Goal: Check status: Check status

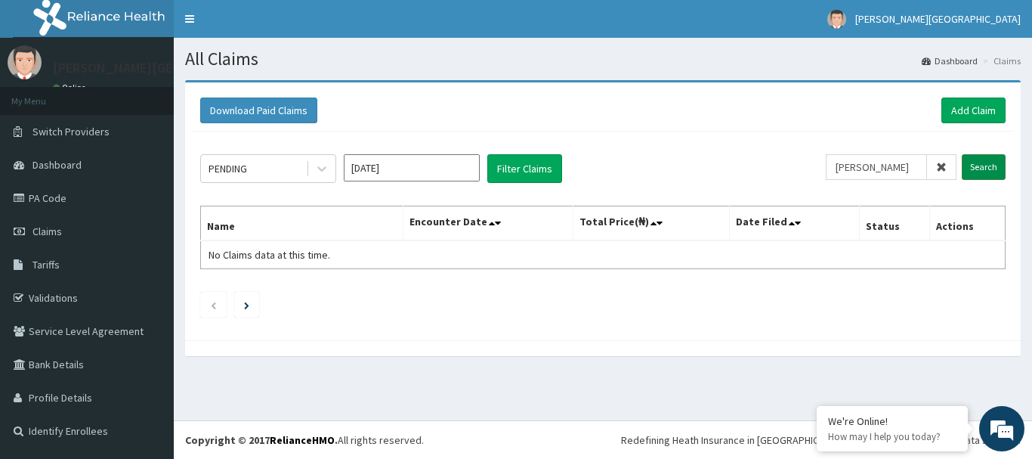
click at [974, 166] on input "Search" at bounding box center [984, 167] width 44 height 26
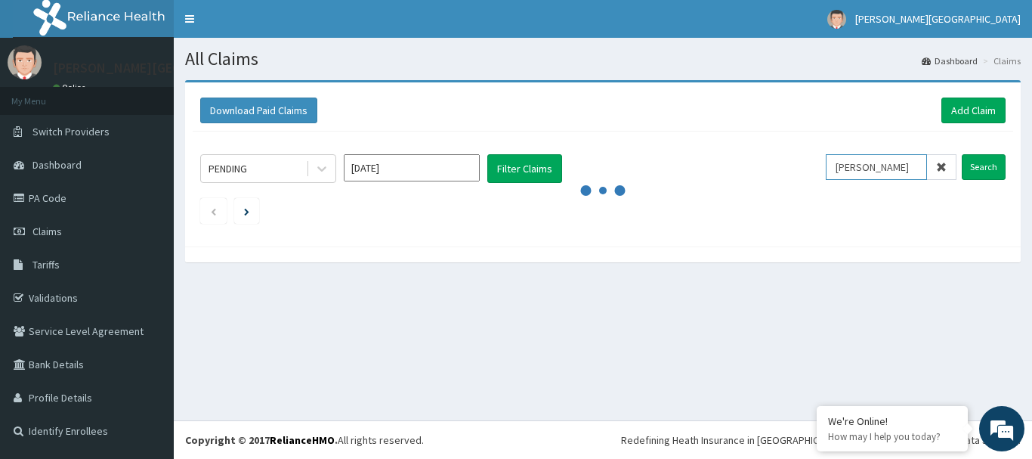
click at [914, 162] on input "OKAFOR PATRIC" at bounding box center [876, 167] width 101 height 26
type input "O"
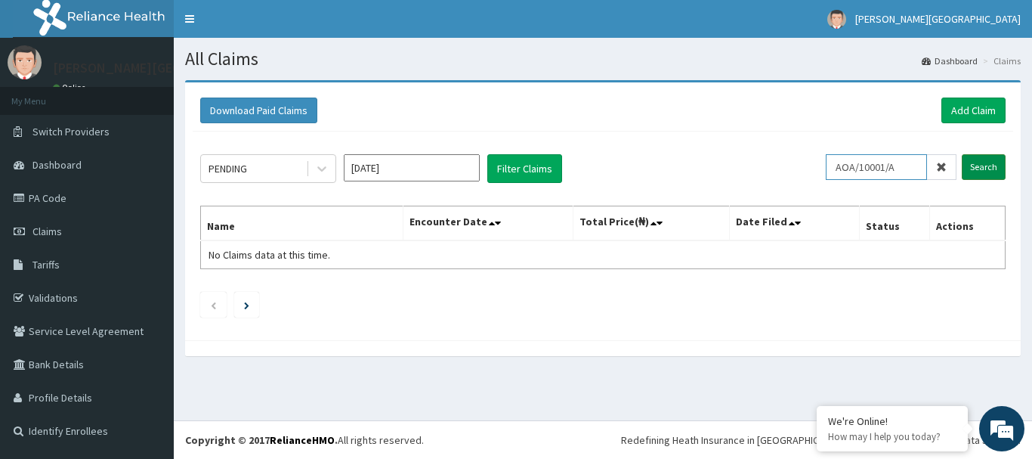
type input "AOA/10001/A"
click at [973, 169] on input "Search" at bounding box center [984, 167] width 44 height 26
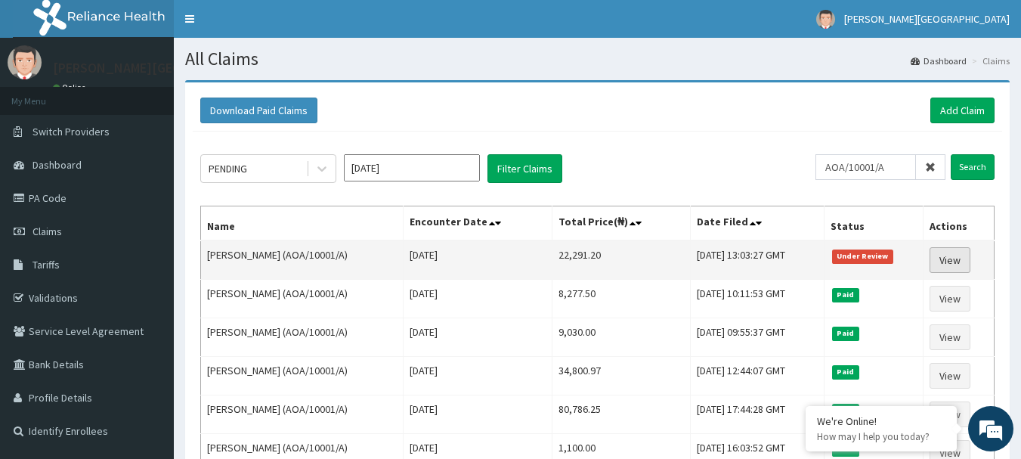
click at [944, 259] on link "View" at bounding box center [950, 260] width 41 height 26
